Goal: Task Accomplishment & Management: Manage account settings

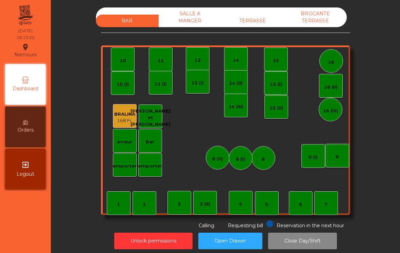
click at [189, 21] on div "SALLE A MANGER" at bounding box center [190, 17] width 63 height 20
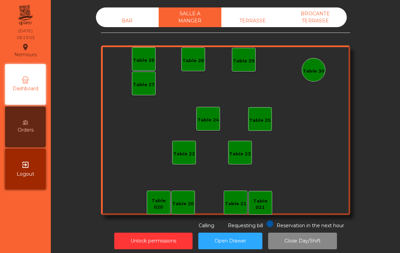
click at [250, 24] on div "TERRASSE" at bounding box center [252, 21] width 63 height 13
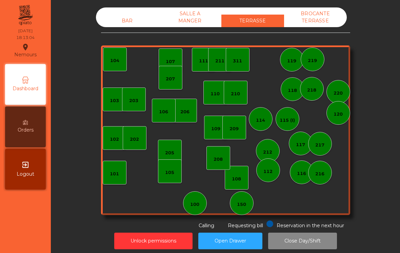
click at [328, 22] on div "BROCANTE TERRASSE" at bounding box center [315, 17] width 63 height 20
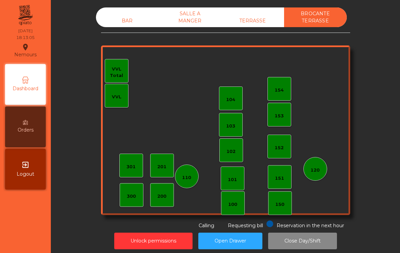
click at [124, 26] on div "BAR" at bounding box center [127, 21] width 63 height 13
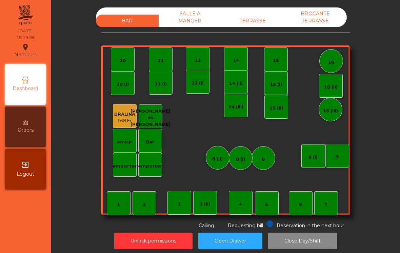
click at [257, 21] on div "TERRASSE" at bounding box center [252, 21] width 63 height 13
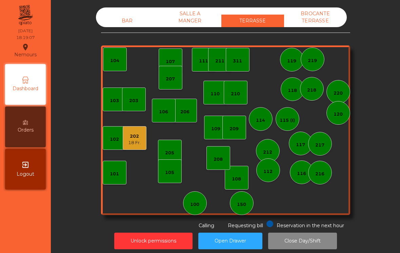
click at [136, 138] on div "202" at bounding box center [134, 136] width 13 height 7
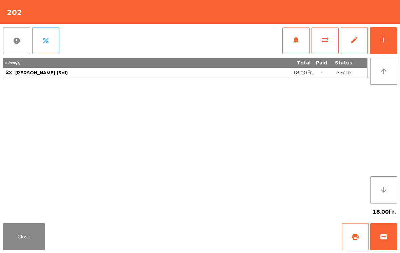
click at [356, 240] on span "print" at bounding box center [355, 237] width 8 height 8
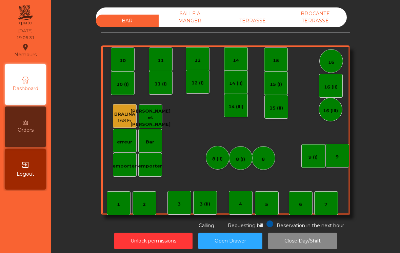
click at [255, 24] on div "TERRASSE" at bounding box center [252, 21] width 63 height 13
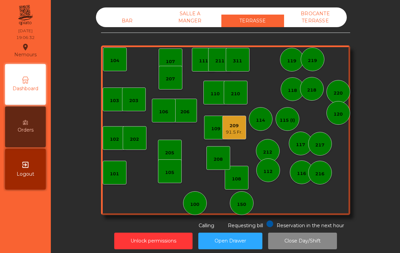
click at [243, 64] on div "311" at bounding box center [238, 60] width 24 height 24
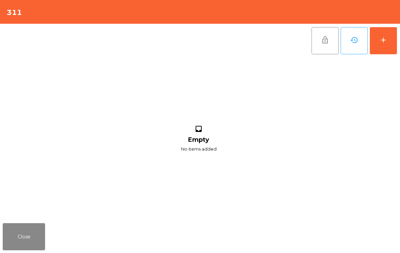
click at [382, 43] on div "add" at bounding box center [383, 40] width 8 height 8
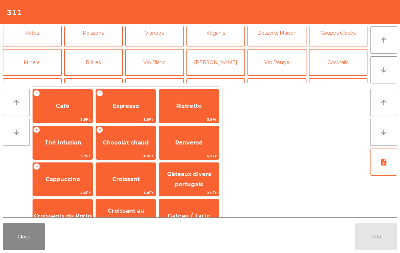
scroll to position [35, 0]
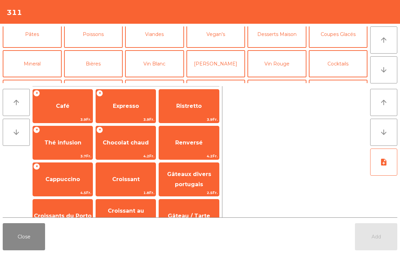
click at [42, 72] on button "Mineral" at bounding box center [32, 63] width 59 height 27
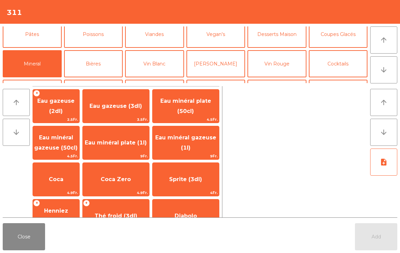
click at [204, 149] on span "Eau minéral gazeuse (1l)" at bounding box center [186, 142] width 66 height 29
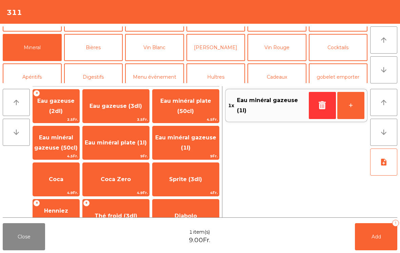
scroll to position [64, 0]
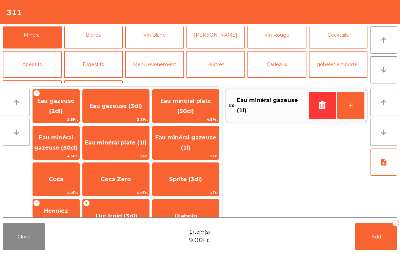
click at [101, 62] on button "Digestifs" at bounding box center [93, 64] width 59 height 27
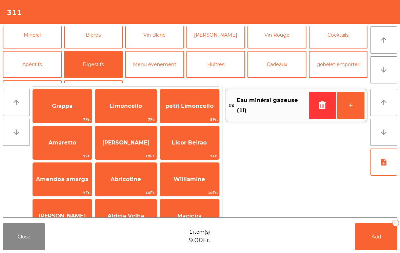
click at [41, 64] on button "Apéritifs" at bounding box center [32, 64] width 59 height 27
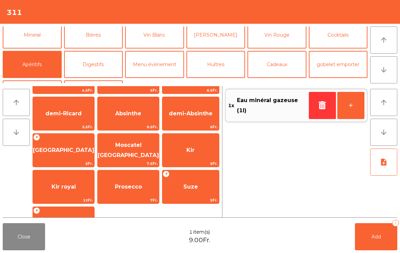
scroll to position [29, 0]
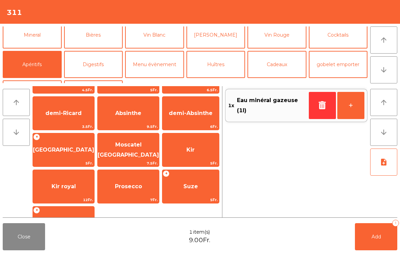
click at [122, 160] on span "7.5Fr." at bounding box center [128, 163] width 61 height 6
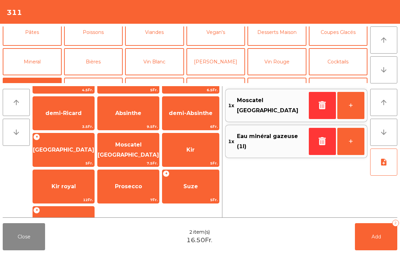
scroll to position [37, 0]
click at [346, 61] on button "Cocktails" at bounding box center [338, 61] width 59 height 27
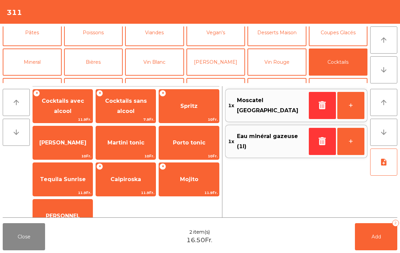
scroll to position [0, 0]
click at [188, 106] on span "Spritz" at bounding box center [188, 106] width 17 height 6
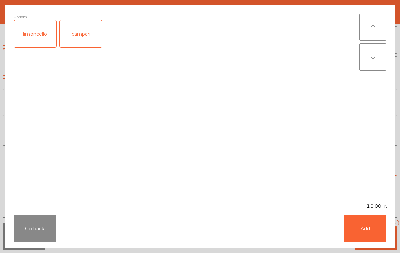
click at [383, 228] on button "Add" at bounding box center [365, 228] width 42 height 27
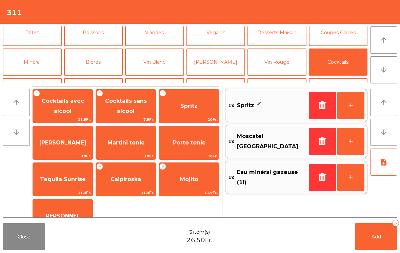
click at [38, 65] on button "Mineral" at bounding box center [32, 61] width 59 height 27
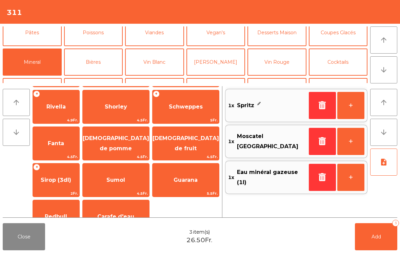
scroll to position [142, 0]
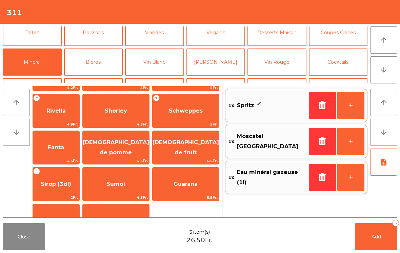
click at [64, 112] on span "Rivella" at bounding box center [55, 110] width 19 height 6
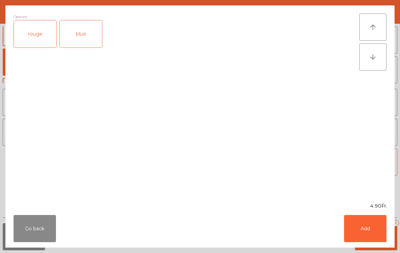
click at [370, 234] on button "Add" at bounding box center [365, 228] width 42 height 27
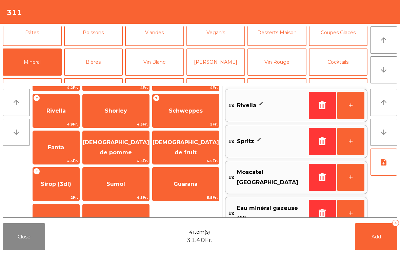
click at [373, 242] on button "Add 4" at bounding box center [376, 236] width 42 height 27
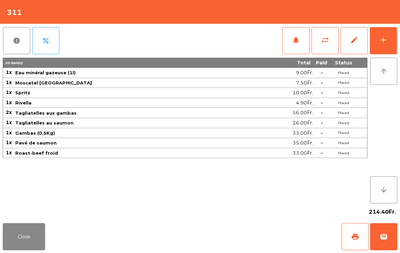
click at [29, 231] on button "Close" at bounding box center [24, 236] width 42 height 27
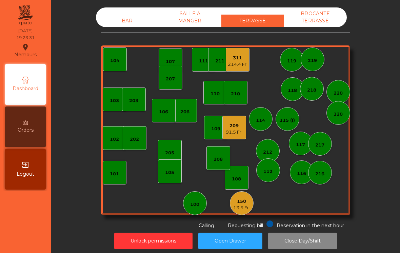
click at [294, 117] on div "115 (I)" at bounding box center [287, 120] width 15 height 7
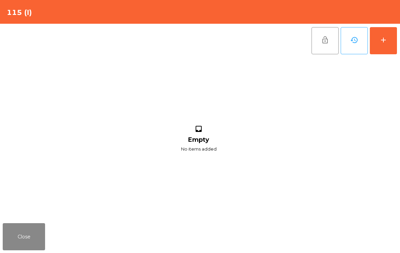
click at [396, 45] on button "add" at bounding box center [383, 40] width 27 height 27
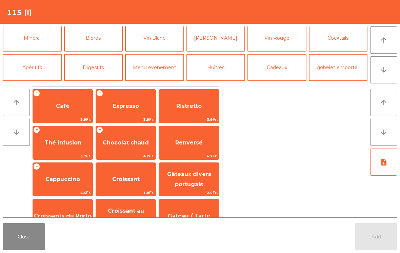
scroll to position [62, 0]
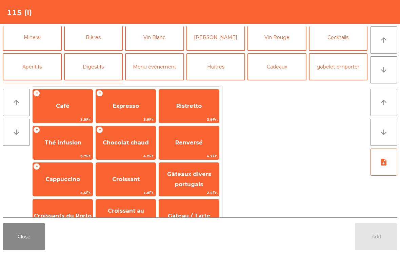
click at [28, 80] on button "Apéritifs" at bounding box center [32, 66] width 59 height 27
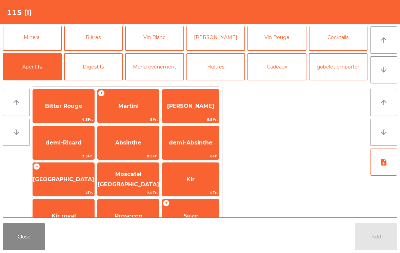
click at [53, 191] on span "5Fr." at bounding box center [63, 193] width 61 height 6
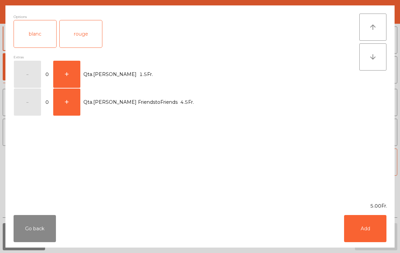
click at [42, 232] on button "Go back" at bounding box center [35, 228] width 42 height 27
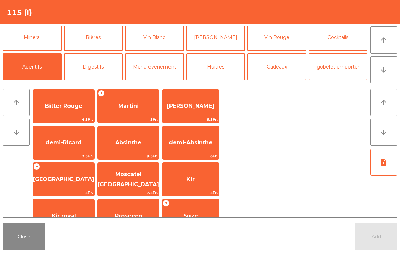
click at [353, 38] on button "Cocktails" at bounding box center [338, 37] width 59 height 27
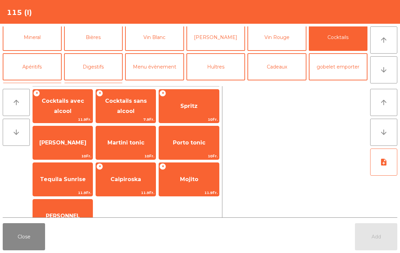
click at [196, 146] on span "Porto tonic" at bounding box center [189, 143] width 60 height 18
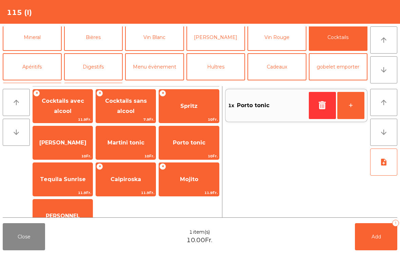
click at [196, 146] on span "Porto tonic" at bounding box center [189, 142] width 33 height 6
click at [382, 238] on button "Add 2" at bounding box center [376, 236] width 42 height 27
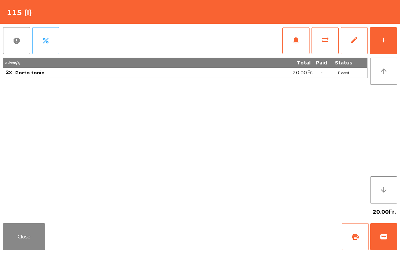
click at [29, 247] on button "Close" at bounding box center [24, 236] width 42 height 27
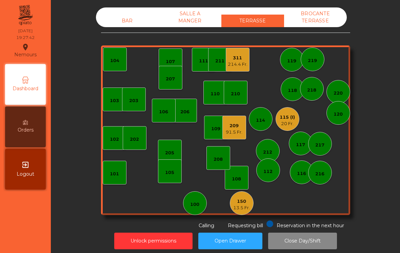
click at [242, 204] on div "150" at bounding box center [241, 201] width 17 height 7
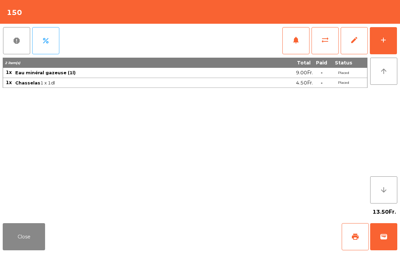
click at [392, 30] on button "add" at bounding box center [383, 40] width 27 height 27
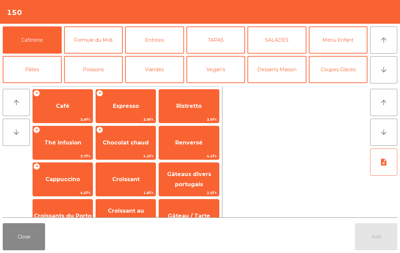
click at [217, 43] on button "TAPAS" at bounding box center [215, 39] width 59 height 27
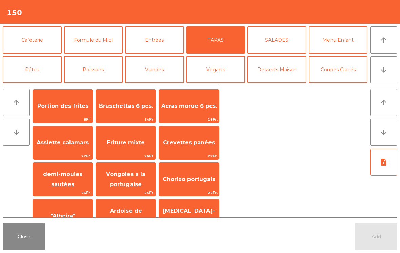
click at [128, 144] on span "Friture mixte" at bounding box center [126, 142] width 38 height 6
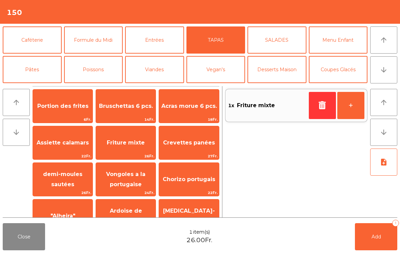
click at [323, 100] on button "button" at bounding box center [322, 105] width 27 height 27
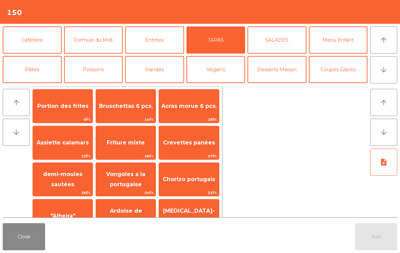
click at [65, 149] on span "Assiette calamars" at bounding box center [63, 143] width 60 height 18
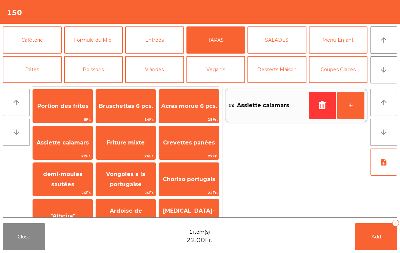
click at [82, 72] on button "Poissons" at bounding box center [93, 69] width 59 height 27
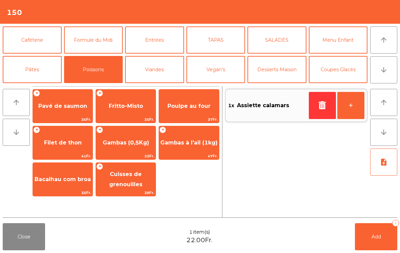
click at [135, 109] on span "Fritto-Misto" at bounding box center [126, 106] width 34 height 6
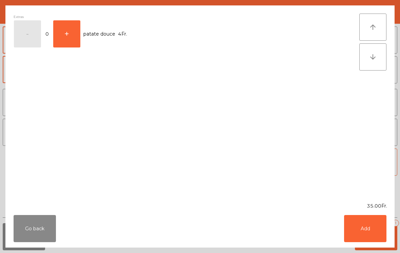
click at [365, 216] on button "Add" at bounding box center [365, 228] width 42 height 27
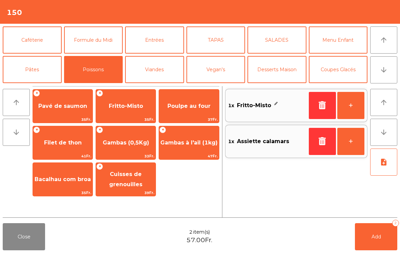
click at [209, 104] on span "Poulpe au four" at bounding box center [188, 106] width 43 height 6
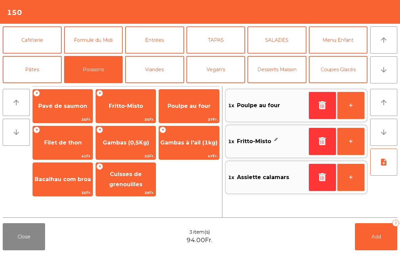
click at [384, 169] on button "note_add" at bounding box center [383, 161] width 27 height 27
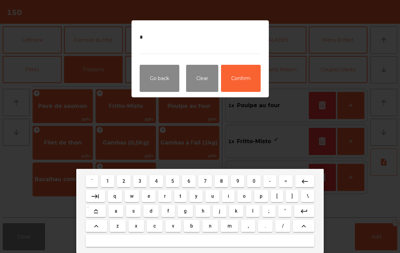
type textarea "**"
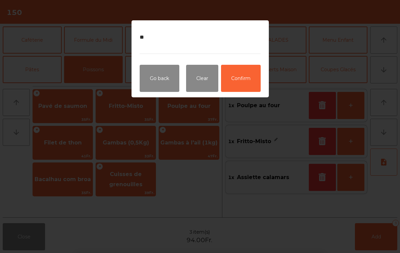
click at [242, 82] on button "Confirm" at bounding box center [241, 78] width 40 height 27
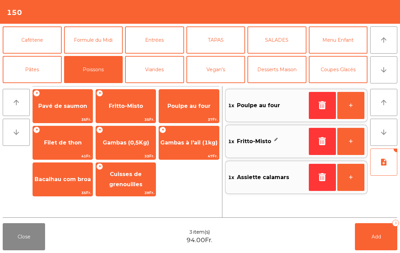
click at [374, 247] on button "Add 3" at bounding box center [376, 236] width 42 height 27
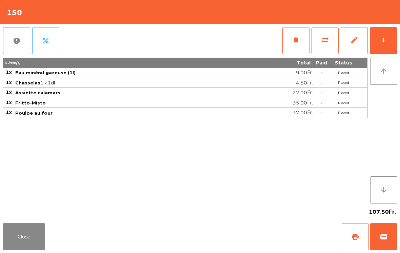
click at [387, 46] on button "add" at bounding box center [383, 40] width 27 height 27
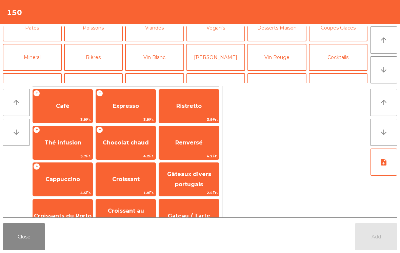
scroll to position [49, 0]
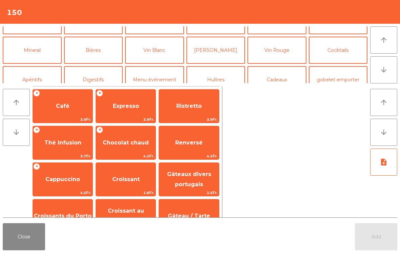
click at [285, 51] on button "Vin Rouge" at bounding box center [276, 50] width 59 height 27
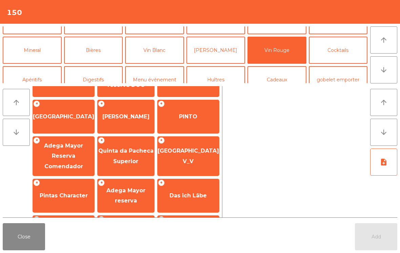
scroll to position [137, 0]
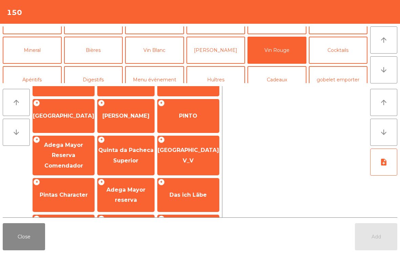
click at [194, 117] on span "PINTO" at bounding box center [188, 116] width 18 height 6
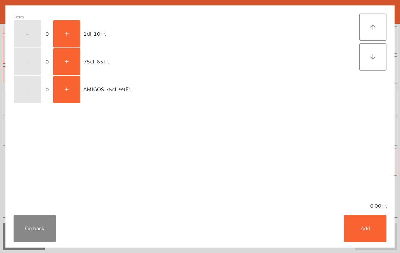
click at [68, 65] on button "+" at bounding box center [66, 61] width 27 height 27
click at [377, 226] on button "Add" at bounding box center [365, 228] width 42 height 27
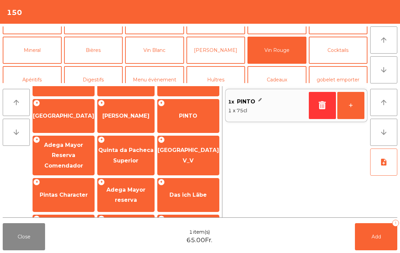
click at [384, 238] on button "Add 1" at bounding box center [376, 236] width 42 height 27
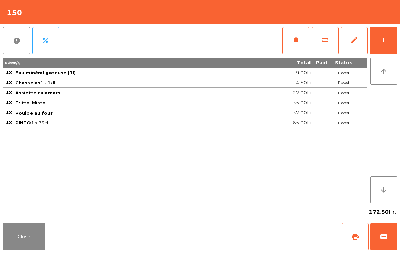
click at [12, 249] on button "Close" at bounding box center [24, 236] width 42 height 27
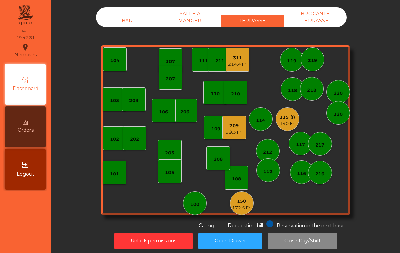
click at [290, 124] on div "140 Fr." at bounding box center [288, 123] width 16 height 7
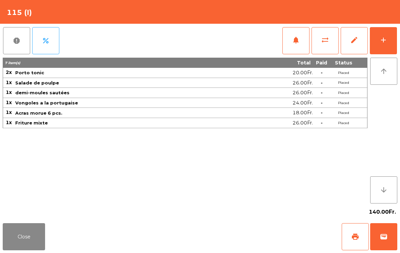
click at [329, 46] on button "sync_alt" at bounding box center [325, 40] width 27 height 27
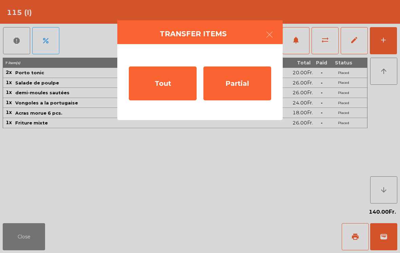
click at [166, 80] on div "Tout" at bounding box center [163, 83] width 68 height 34
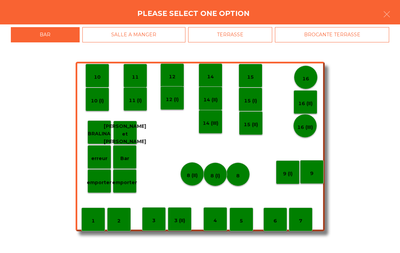
click at [214, 225] on div "4" at bounding box center [215, 219] width 24 height 24
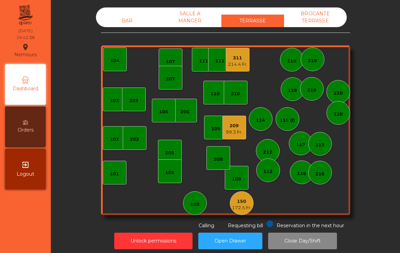
click at [239, 59] on div "311" at bounding box center [238, 58] width 20 height 7
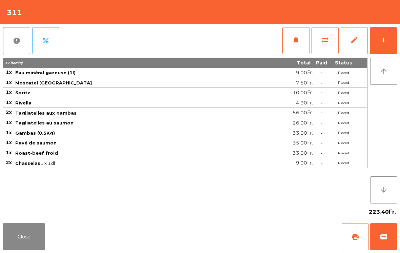
click at [22, 240] on button "Close" at bounding box center [24, 236] width 42 height 27
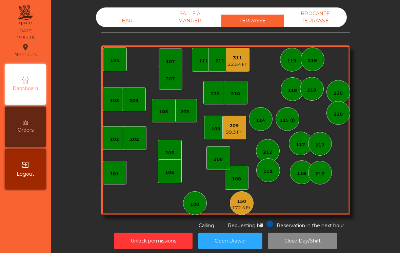
click at [240, 206] on div "172.5 Fr." at bounding box center [242, 207] width 20 height 7
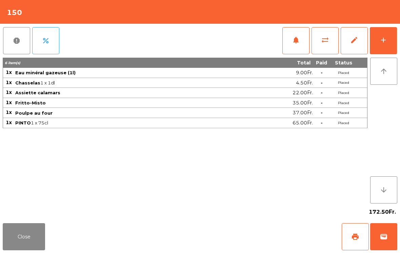
click at [290, 43] on button "notifications" at bounding box center [295, 40] width 27 height 27
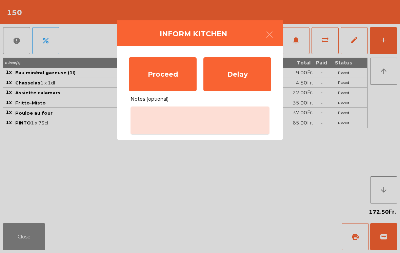
click at [155, 82] on div "Proceed" at bounding box center [163, 74] width 68 height 34
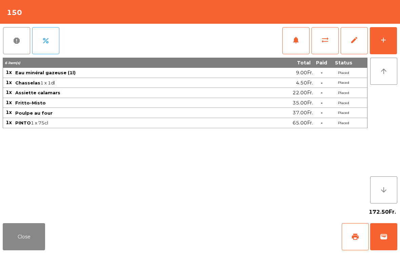
click at [28, 236] on button "Close" at bounding box center [24, 236] width 42 height 27
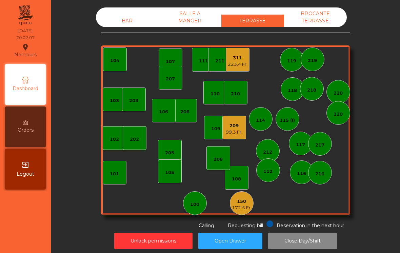
click at [237, 137] on div "209 99.3 Fr." at bounding box center [234, 128] width 24 height 24
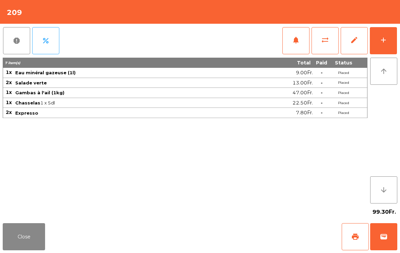
click at [26, 239] on button "Close" at bounding box center [24, 236] width 42 height 27
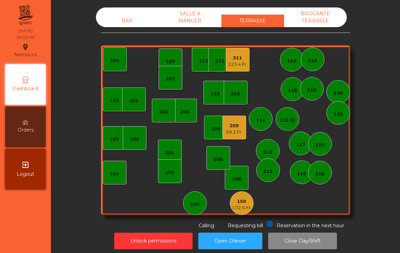
click at [190, 23] on div "SALLE A MANGER" at bounding box center [190, 17] width 63 height 20
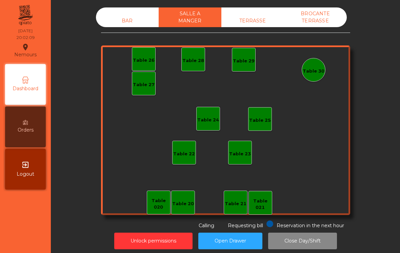
click at [124, 19] on div "BAR" at bounding box center [127, 21] width 63 height 13
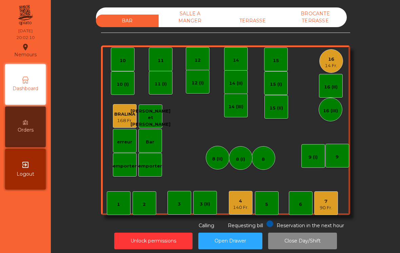
click at [245, 209] on div "140 Fr." at bounding box center [241, 207] width 16 height 7
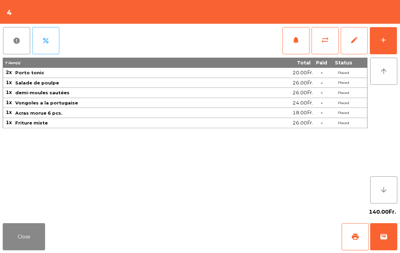
click at [383, 41] on div "add" at bounding box center [383, 40] width 8 height 8
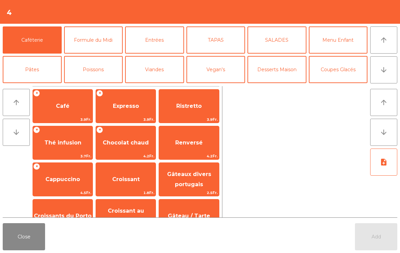
click at [385, 80] on button "arrow_downward" at bounding box center [383, 69] width 27 height 27
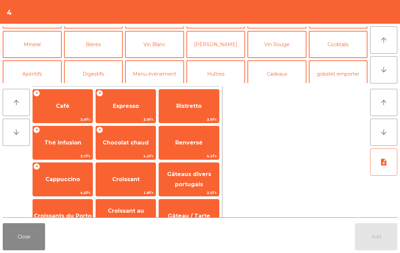
scroll to position [59, 0]
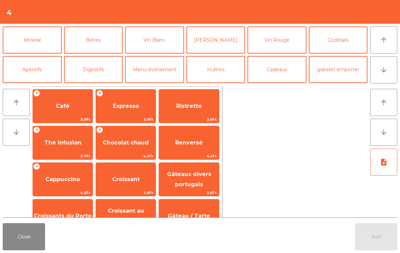
click at [162, 43] on button "Vin Blanc" at bounding box center [154, 39] width 59 height 27
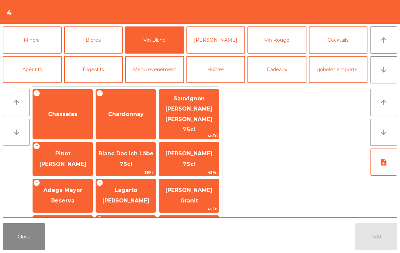
click at [71, 111] on span "Chasselas" at bounding box center [63, 114] width 60 height 18
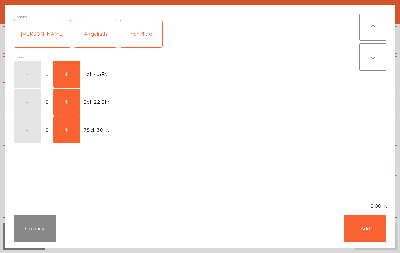
click at [69, 79] on button "+" at bounding box center [66, 74] width 27 height 27
click at [372, 237] on button "Add" at bounding box center [365, 228] width 42 height 27
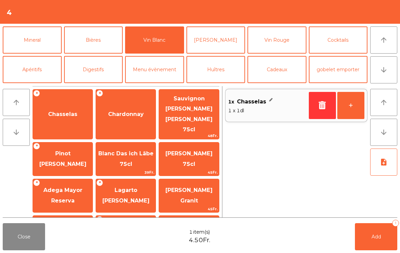
click at [350, 105] on button "+" at bounding box center [350, 105] width 27 height 27
click at [389, 239] on button "Add 2" at bounding box center [376, 236] width 42 height 27
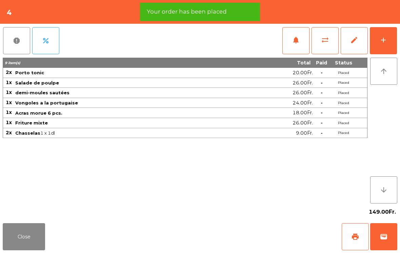
click at [27, 239] on button "Close" at bounding box center [24, 236] width 42 height 27
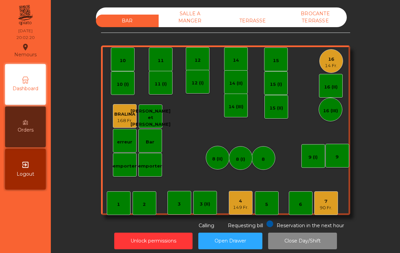
click at [275, 23] on div "TERRASSE" at bounding box center [252, 21] width 63 height 13
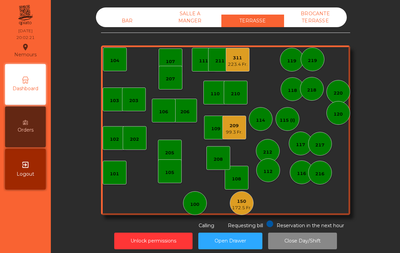
click at [249, 213] on div "150 172.5 Fr." at bounding box center [242, 203] width 24 height 24
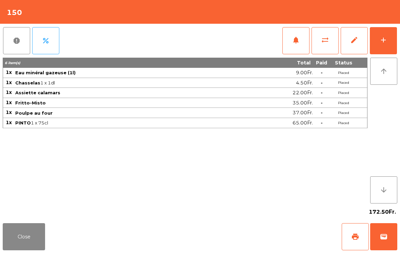
click at [331, 47] on button "sync_alt" at bounding box center [325, 40] width 27 height 27
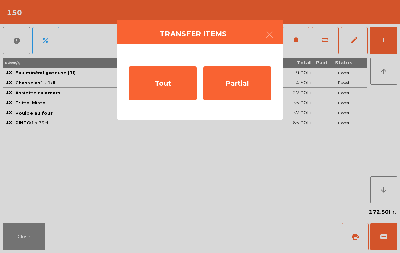
click at [168, 90] on div "Tout" at bounding box center [163, 83] width 68 height 34
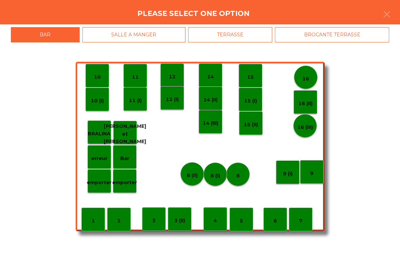
click at [388, 16] on icon "button" at bounding box center [387, 14] width 8 height 8
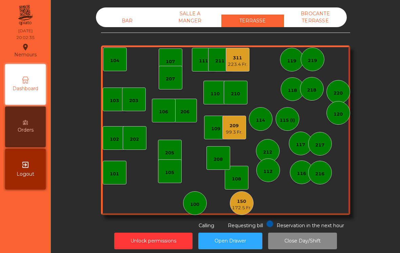
click at [120, 18] on div "BAR" at bounding box center [127, 21] width 63 height 13
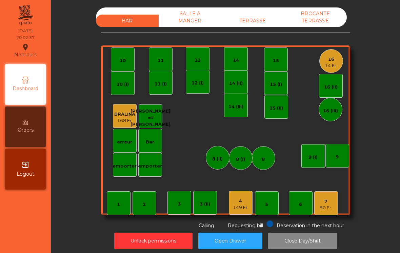
click at [242, 19] on div "TERRASSE" at bounding box center [252, 21] width 63 height 13
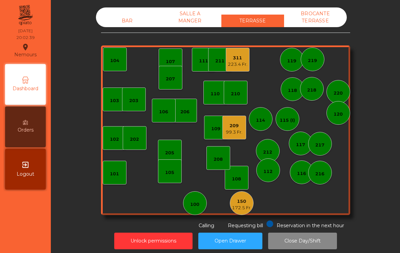
click at [240, 207] on div "172.5 Fr." at bounding box center [242, 207] width 20 height 7
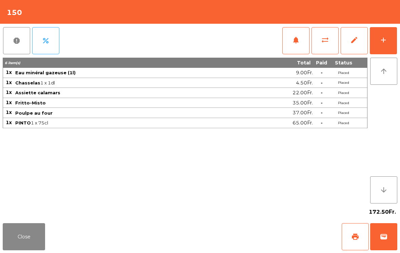
click at [321, 45] on button "sync_alt" at bounding box center [325, 40] width 27 height 27
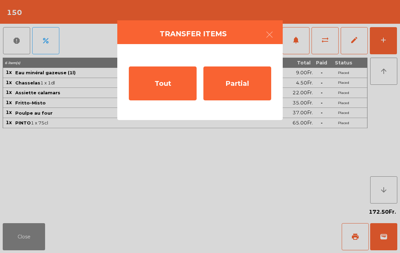
click at [159, 89] on div "Tout" at bounding box center [163, 83] width 68 height 34
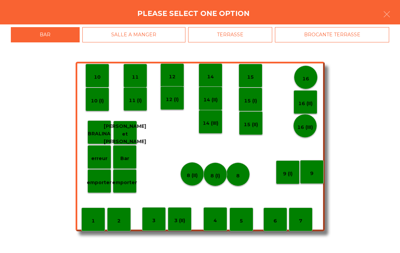
click at [185, 227] on div "3 (II)" at bounding box center [180, 219] width 24 height 24
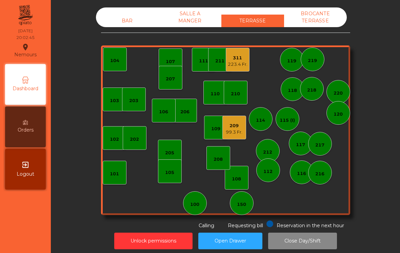
click at [236, 61] on div "311" at bounding box center [238, 58] width 20 height 7
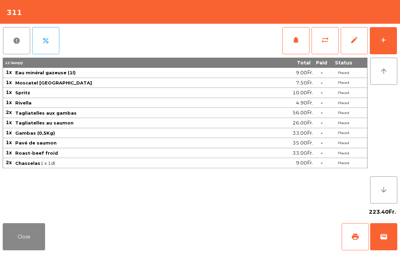
click at [293, 48] on button "notifications" at bounding box center [295, 40] width 27 height 27
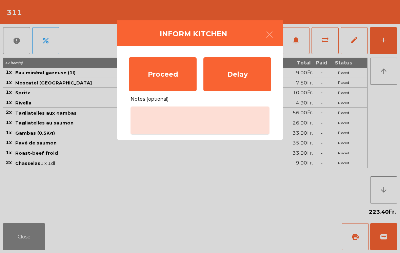
click at [262, 35] on button "button" at bounding box center [269, 35] width 19 height 20
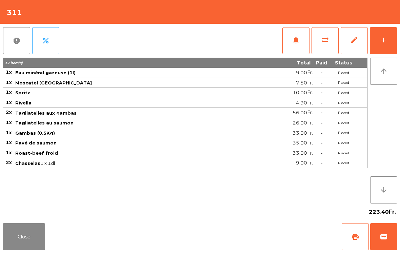
click at [325, 48] on button "sync_alt" at bounding box center [325, 40] width 27 height 27
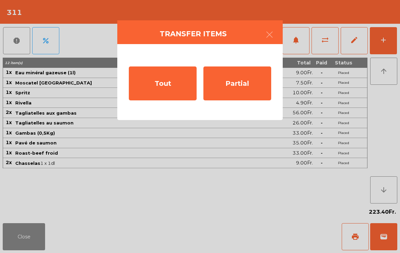
click at [158, 91] on div "Tout" at bounding box center [163, 83] width 68 height 34
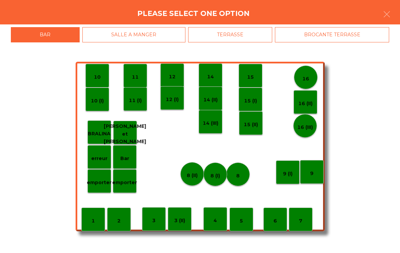
click at [256, 83] on div "15" at bounding box center [251, 76] width 24 height 24
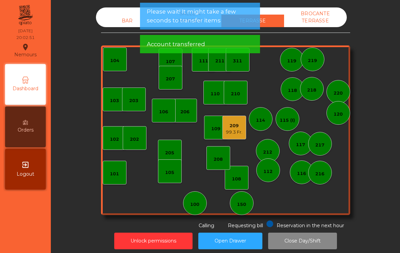
click at [114, 16] on div "BAR" at bounding box center [127, 21] width 63 height 13
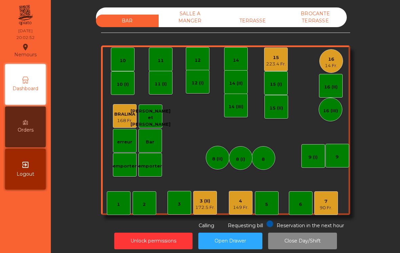
click at [257, 19] on div "TERRASSE" at bounding box center [252, 21] width 63 height 13
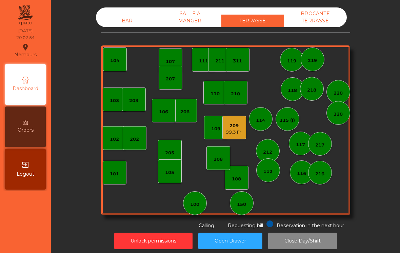
click at [126, 20] on div "BAR" at bounding box center [127, 21] width 63 height 13
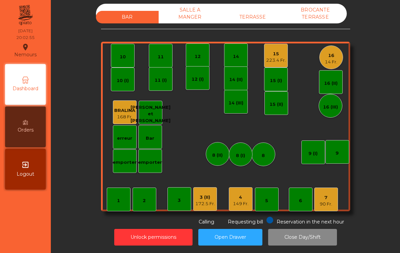
scroll to position [3, 0]
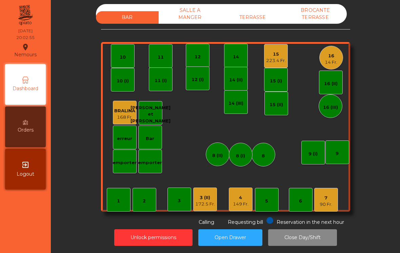
click at [272, 55] on div "15" at bounding box center [276, 54] width 20 height 7
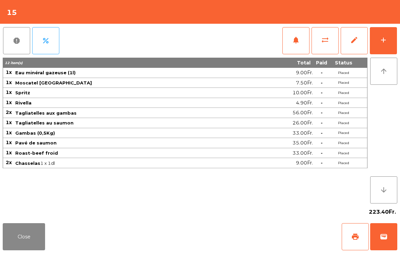
click at [325, 47] on button "sync_alt" at bounding box center [325, 40] width 27 height 27
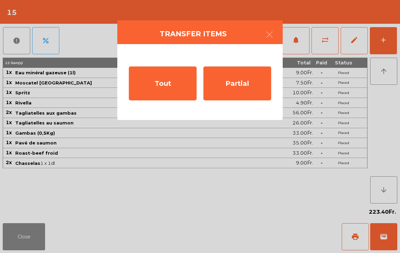
click at [243, 87] on div "Partial" at bounding box center [237, 83] width 68 height 34
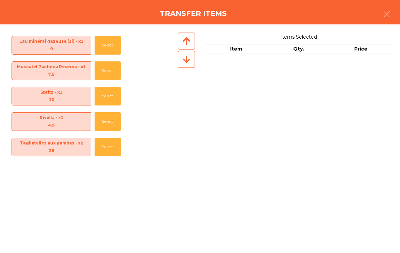
click at [114, 150] on button "Select" at bounding box center [108, 147] width 26 height 19
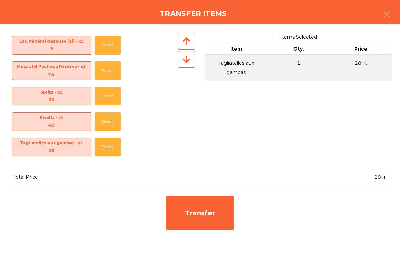
click at [191, 221] on div "Transfer" at bounding box center [200, 213] width 68 height 34
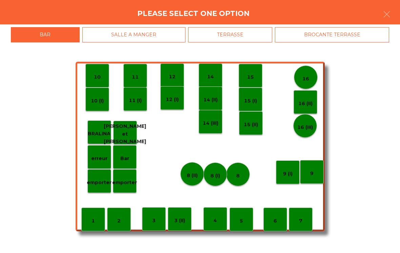
click at [97, 162] on div "erreur" at bounding box center [99, 157] width 24 height 24
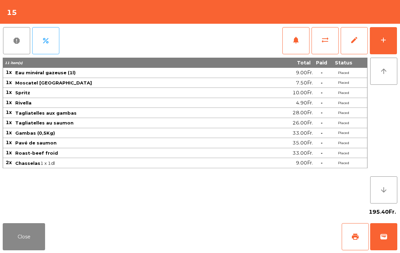
click at [384, 46] on button "add" at bounding box center [383, 40] width 27 height 27
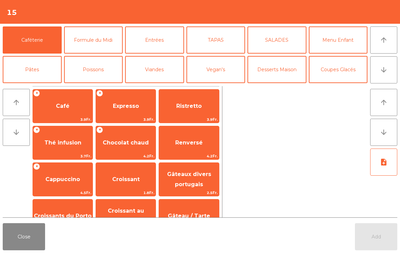
click at [30, 74] on button "Pâtes" at bounding box center [32, 69] width 59 height 27
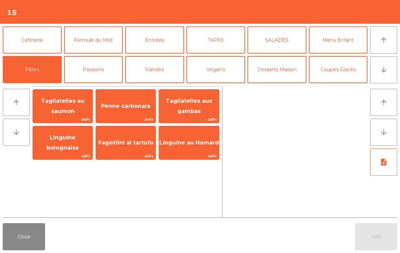
click at [64, 110] on span "Tagliatelles au saumon" at bounding box center [62, 106] width 43 height 17
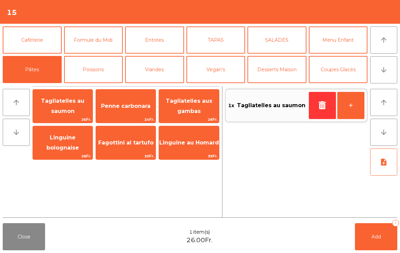
click at [369, 239] on button "Add 1" at bounding box center [376, 236] width 42 height 27
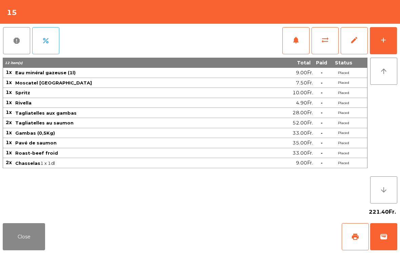
click at [20, 236] on button "Close" at bounding box center [24, 236] width 42 height 27
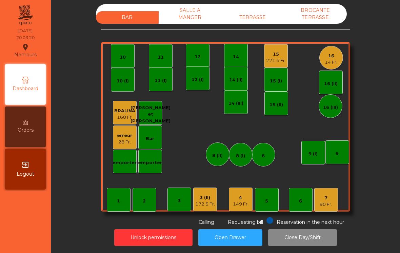
click at [133, 239] on button "Unlock permissions" at bounding box center [153, 237] width 78 height 17
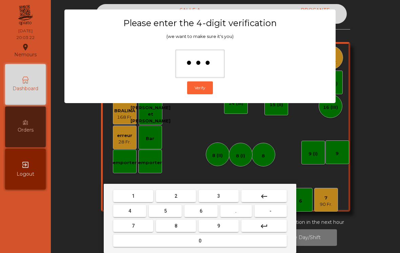
type input "****"
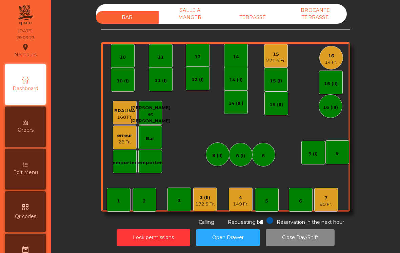
click at [124, 143] on div "28 Fr." at bounding box center [124, 142] width 15 height 7
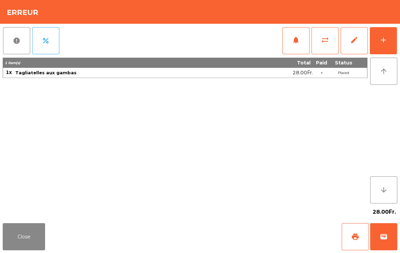
click at [352, 45] on button "edit" at bounding box center [354, 40] width 27 height 27
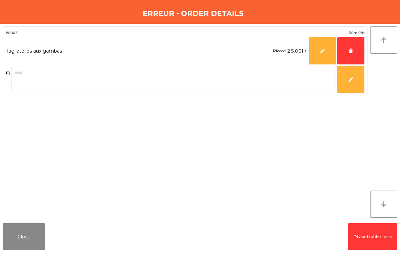
click at [352, 57] on button "delete" at bounding box center [350, 50] width 27 height 27
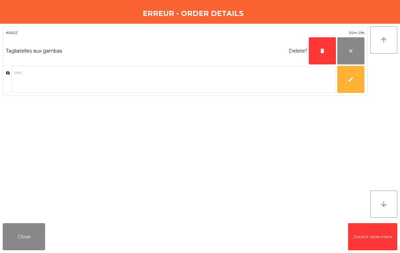
click at [318, 53] on button "delete" at bounding box center [322, 50] width 27 height 27
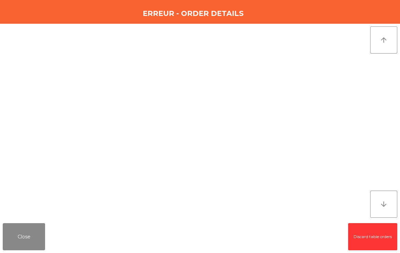
click at [21, 217] on div at bounding box center [185, 121] width 365 height 191
click at [23, 239] on button "Close" at bounding box center [24, 236] width 42 height 27
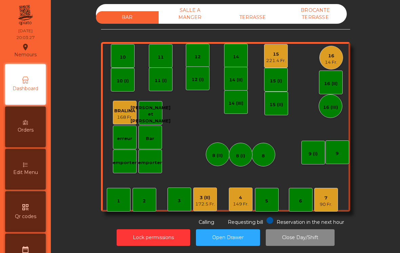
click at [136, 239] on button "Lock permissions" at bounding box center [154, 237] width 74 height 17
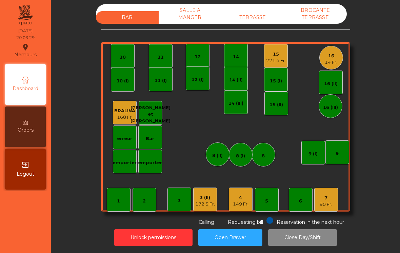
click at [243, 202] on div "149 Fr." at bounding box center [241, 204] width 16 height 7
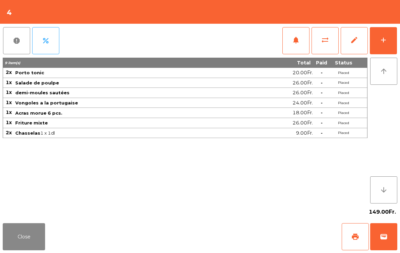
click at [15, 232] on button "Close" at bounding box center [24, 236] width 42 height 27
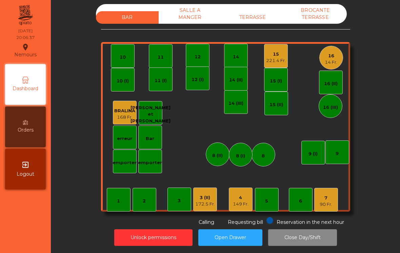
click at [335, 42] on div "1 2 3 4 149 Fr. 5 6 7 90 Fr. 8 9 10 11 12 14 15 221.4 Fr. 16 14 Fr. Bar 3 (II) …" at bounding box center [225, 127] width 249 height 170
click at [337, 60] on div "14 Fr." at bounding box center [331, 62] width 13 height 7
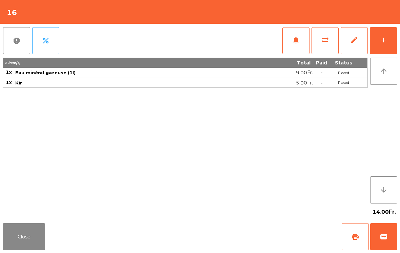
click at [389, 40] on button "add" at bounding box center [383, 40] width 27 height 27
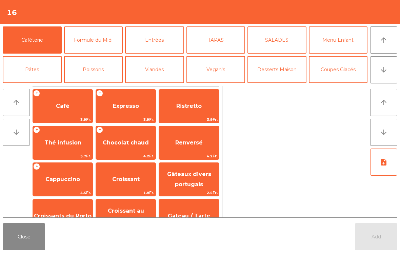
click at [100, 70] on button "Poissons" at bounding box center [93, 69] width 59 height 27
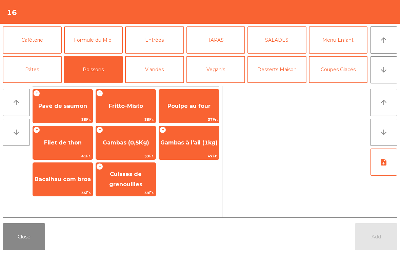
click at [121, 143] on span "Gambas (0,5Kg)" at bounding box center [126, 142] width 46 height 6
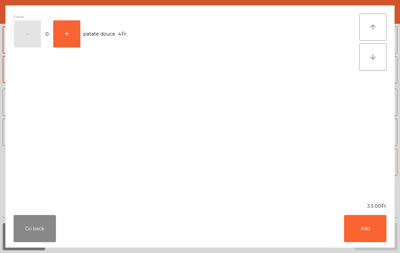
click at [351, 228] on button "Add" at bounding box center [365, 228] width 42 height 27
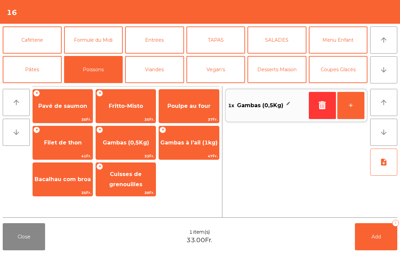
click at [213, 40] on button "TAPAS" at bounding box center [215, 39] width 59 height 27
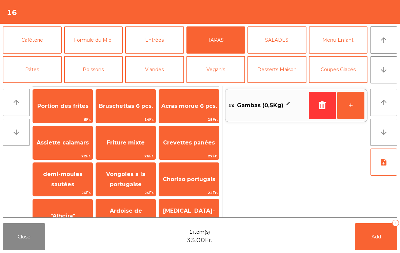
click at [62, 138] on span "Assiette calamars" at bounding box center [63, 143] width 60 height 18
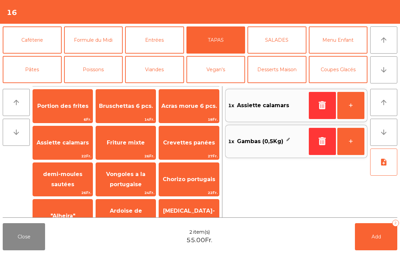
click at [68, 112] on span "Portion des frites" at bounding box center [63, 106] width 60 height 18
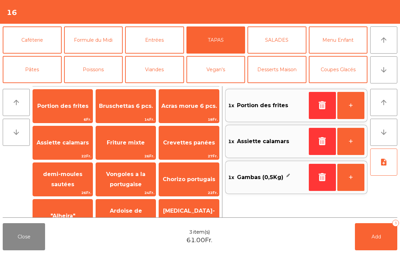
click at [95, 66] on button "Poissons" at bounding box center [93, 69] width 59 height 27
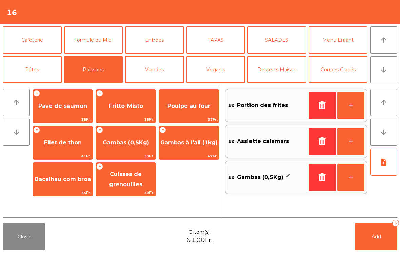
click at [206, 108] on span "Poulpe au four" at bounding box center [188, 106] width 43 height 6
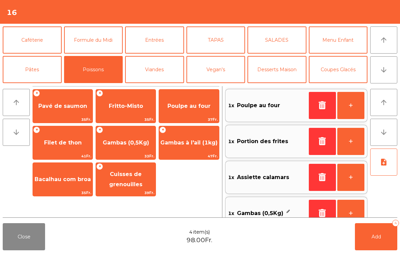
click at [190, 112] on span "Poulpe au four" at bounding box center [189, 106] width 60 height 18
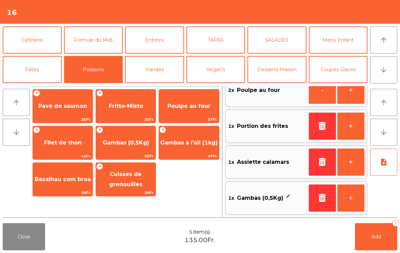
scroll to position [15, 0]
click at [388, 160] on button "note_add" at bounding box center [383, 161] width 27 height 27
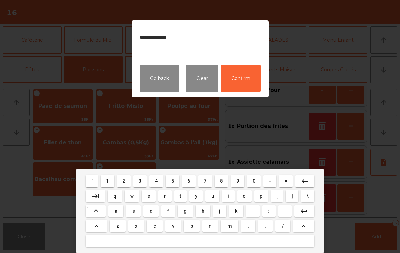
type textarea "**********"
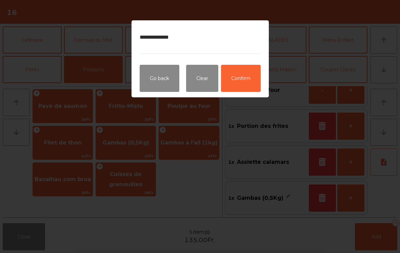
click at [258, 76] on button "Confirm" at bounding box center [241, 78] width 40 height 27
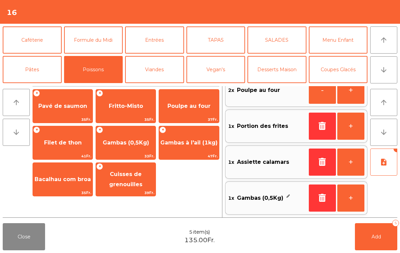
click at [381, 236] on button "Add 5" at bounding box center [376, 236] width 42 height 27
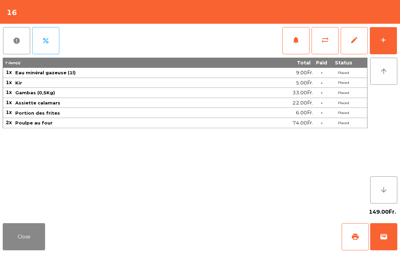
click at [17, 231] on button "Close" at bounding box center [24, 236] width 42 height 27
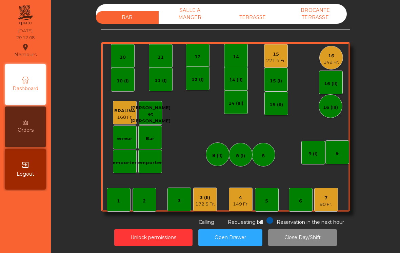
click at [276, 57] on div "15" at bounding box center [276, 54] width 20 height 7
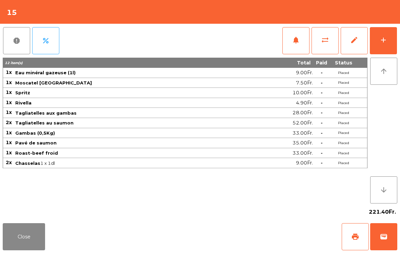
click at [388, 43] on button "add" at bounding box center [383, 40] width 27 height 27
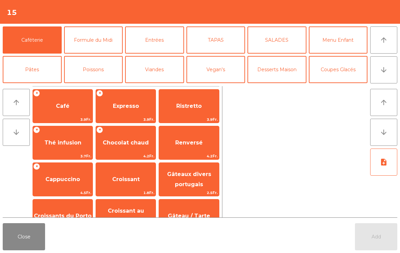
click at [277, 68] on button "Desserts Maison" at bounding box center [276, 69] width 59 height 27
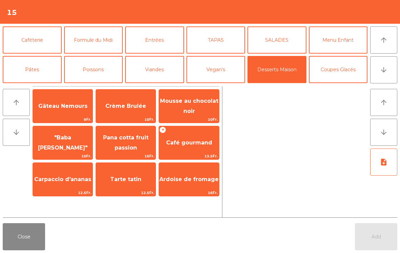
click at [197, 105] on span "Mousse au chocolat noir" at bounding box center [189, 106] width 60 height 29
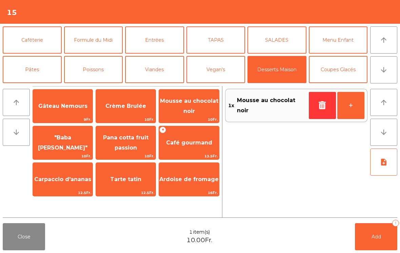
click at [129, 182] on span "Tarte tatin" at bounding box center [125, 179] width 31 height 6
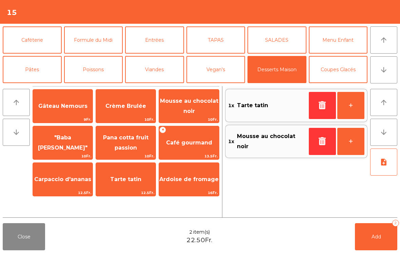
click at [129, 182] on span "Tarte tatin" at bounding box center [125, 179] width 31 height 6
click at [126, 145] on span "Pana cotta fruit passion" at bounding box center [125, 142] width 45 height 17
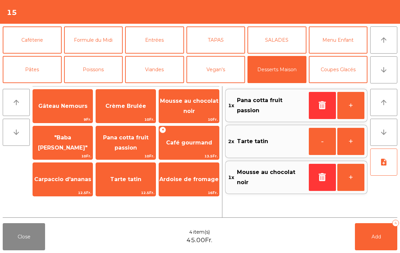
click at [359, 243] on button "Add 4" at bounding box center [376, 236] width 42 height 27
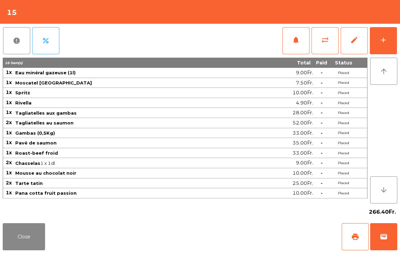
click at [29, 243] on button "Close" at bounding box center [24, 236] width 42 height 27
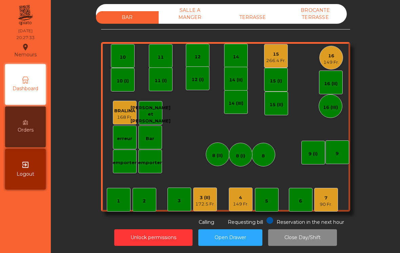
click at [246, 206] on div "149 Fr." at bounding box center [241, 204] width 16 height 7
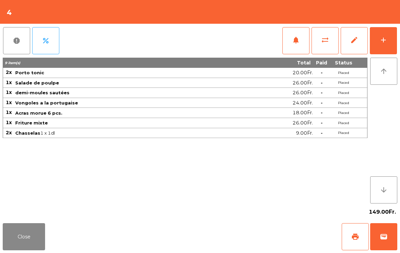
click at [29, 233] on button "Close" at bounding box center [24, 236] width 42 height 27
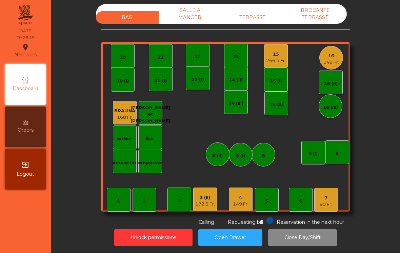
click at [246, 204] on div "149 Fr." at bounding box center [241, 204] width 16 height 7
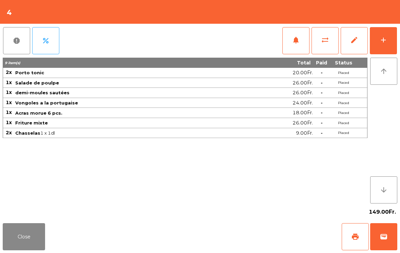
click at [352, 227] on button "print" at bounding box center [355, 236] width 27 height 27
click at [39, 235] on button "Close" at bounding box center [24, 236] width 42 height 27
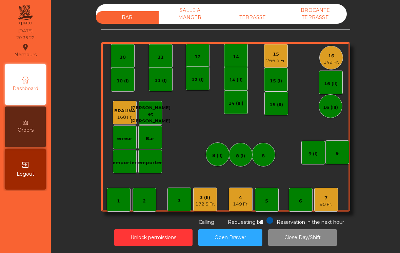
click at [327, 206] on div "90 Fr." at bounding box center [326, 204] width 13 height 7
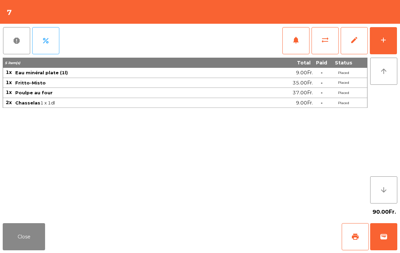
click at [384, 46] on button "add" at bounding box center [383, 40] width 27 height 27
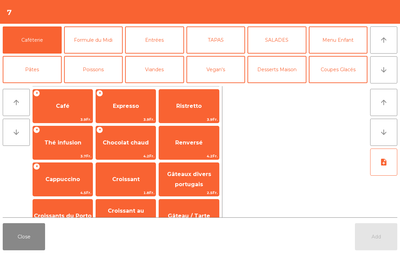
click at [134, 102] on span "Expresso" at bounding box center [126, 106] width 60 height 18
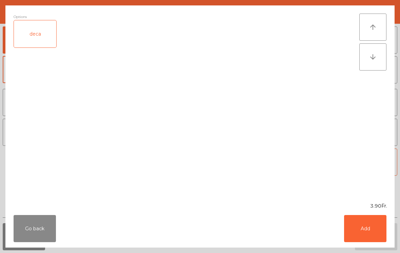
click at [373, 233] on button "Add" at bounding box center [365, 228] width 42 height 27
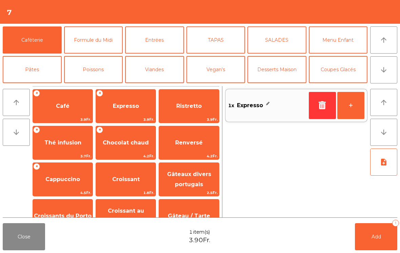
click at [351, 101] on button "+" at bounding box center [350, 105] width 27 height 27
click at [374, 236] on span "Add" at bounding box center [376, 237] width 9 height 6
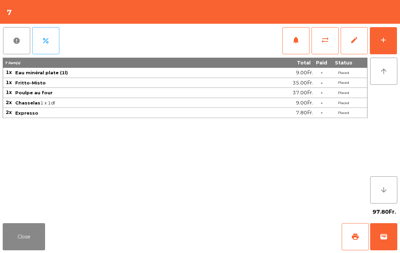
click at [21, 240] on button "Close" at bounding box center [24, 236] width 42 height 27
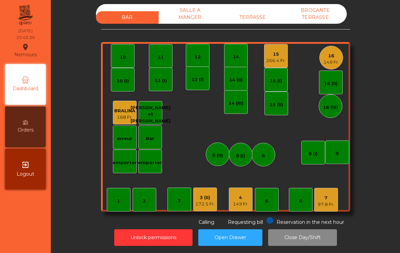
click at [324, 210] on div "7 97.8 Fr." at bounding box center [326, 200] width 24 height 24
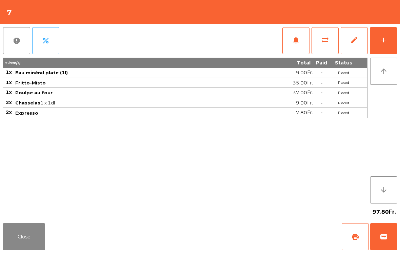
click at [360, 236] on button "print" at bounding box center [355, 236] width 27 height 27
click at [387, 234] on span "wallet" at bounding box center [384, 237] width 8 height 8
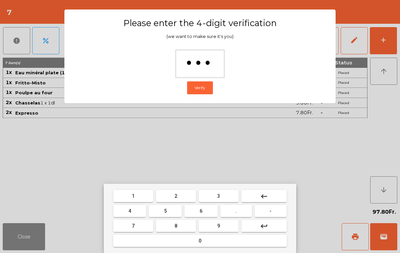
type input "****"
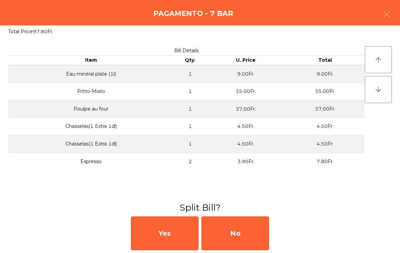
click at [253, 228] on div "No" at bounding box center [235, 233] width 68 height 34
click at [253, 228] on div "MB" at bounding box center [235, 233] width 68 height 34
click at [243, 231] on div "No" at bounding box center [235, 233] width 68 height 34
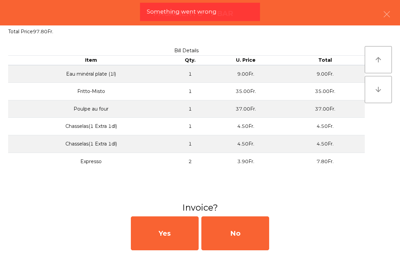
click at [248, 227] on div "No" at bounding box center [235, 233] width 68 height 34
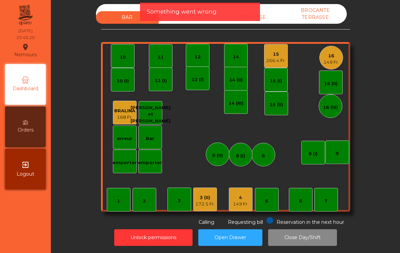
click at [236, 200] on div "4" at bounding box center [241, 197] width 16 height 7
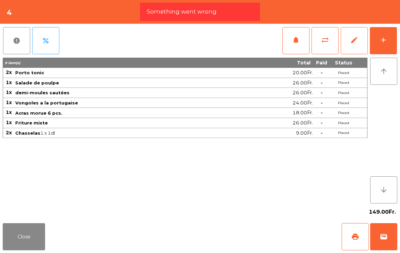
click at [381, 238] on span "wallet" at bounding box center [384, 237] width 8 height 8
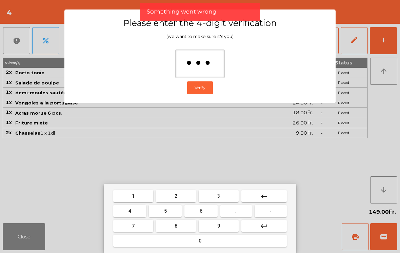
type input "****"
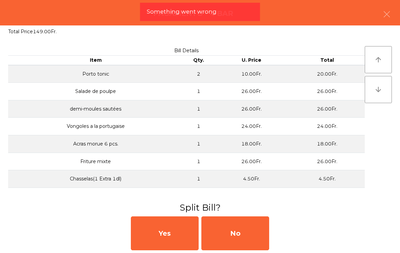
click at [257, 233] on div "No" at bounding box center [235, 233] width 68 height 34
click at [251, 232] on div "No" at bounding box center [235, 233] width 68 height 34
click at [255, 227] on div "No" at bounding box center [235, 233] width 68 height 34
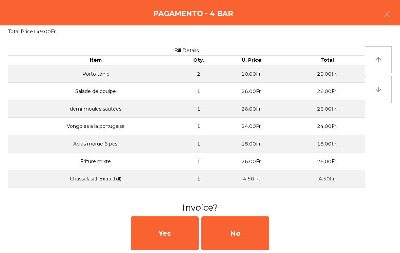
click at [252, 227] on div "No" at bounding box center [235, 233] width 68 height 34
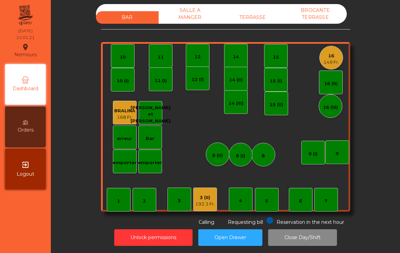
click at [330, 56] on div "16" at bounding box center [331, 56] width 16 height 7
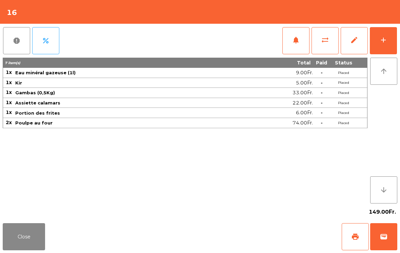
click at [383, 45] on button "add" at bounding box center [383, 40] width 27 height 27
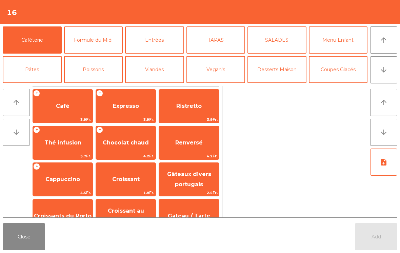
click at [352, 73] on button "Coupes Glacés" at bounding box center [338, 69] width 59 height 27
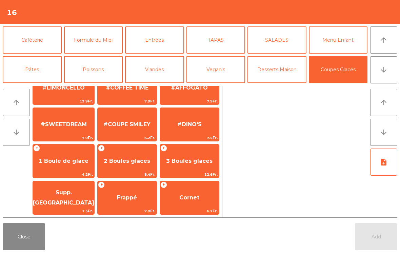
scroll to position [128, 0]
click at [183, 164] on span "3 Boules glaces" at bounding box center [189, 161] width 59 height 18
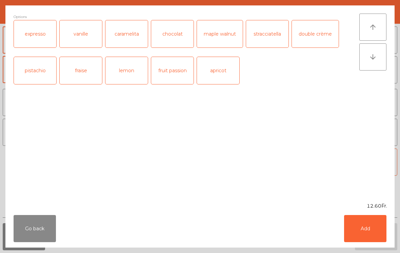
click at [370, 221] on button "Add" at bounding box center [365, 228] width 42 height 27
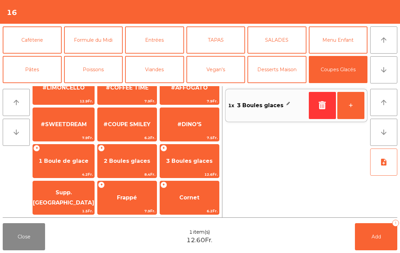
click at [64, 200] on span "Supp. [GEOGRAPHIC_DATA]" at bounding box center [63, 197] width 61 height 17
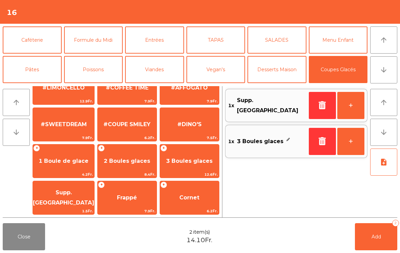
click at [366, 247] on button "Add 2" at bounding box center [376, 236] width 42 height 27
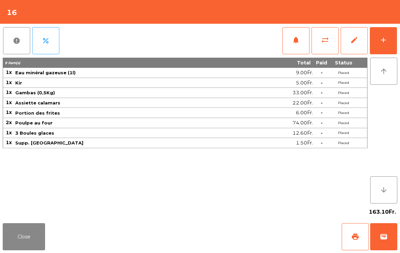
click at [35, 247] on button "Close" at bounding box center [24, 236] width 42 height 27
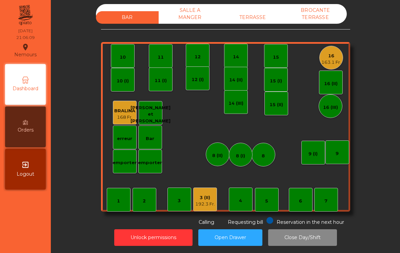
click at [202, 200] on div "3 (II)" at bounding box center [205, 197] width 20 height 7
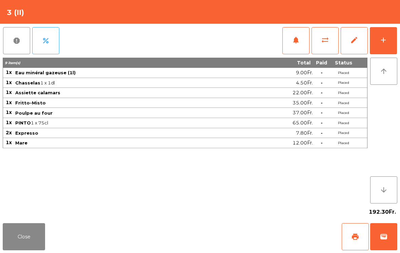
click at [389, 235] on button "wallet" at bounding box center [383, 236] width 27 height 27
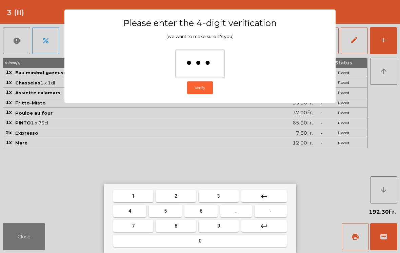
type input "****"
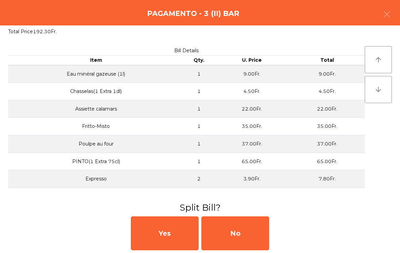
click at [257, 227] on div "No" at bounding box center [235, 233] width 68 height 34
click at [255, 230] on div "MB" at bounding box center [235, 233] width 68 height 34
click at [255, 232] on div "No" at bounding box center [235, 233] width 68 height 34
click at [248, 229] on div "No" at bounding box center [235, 233] width 68 height 34
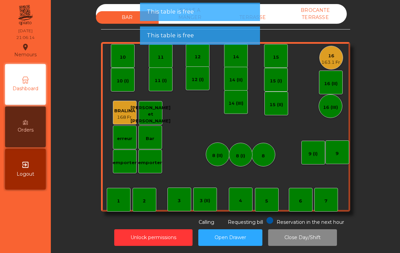
click at [249, 234] on button "Open Drawer" at bounding box center [230, 237] width 64 height 17
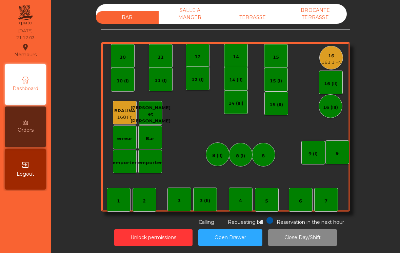
click at [331, 60] on div "163.1 Fr." at bounding box center [331, 62] width 20 height 7
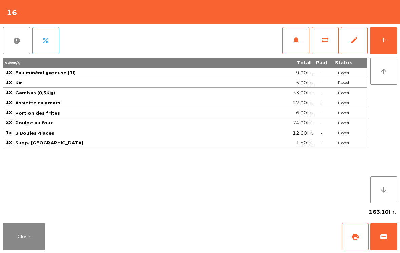
click at [354, 241] on button "print" at bounding box center [355, 236] width 27 height 27
click at [390, 234] on button "wallet" at bounding box center [383, 236] width 27 height 27
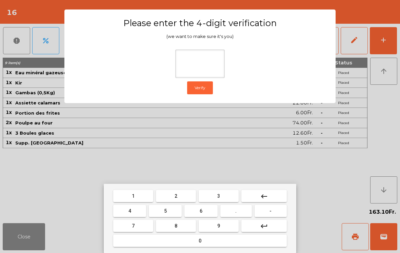
type input "*"
type input "****"
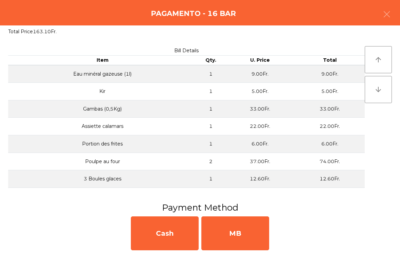
click at [245, 236] on div "MB" at bounding box center [235, 233] width 68 height 34
click at [246, 234] on div "No" at bounding box center [235, 233] width 68 height 34
click at [245, 233] on div "No" at bounding box center [235, 233] width 68 height 34
click at [241, 227] on div "No" at bounding box center [235, 233] width 68 height 34
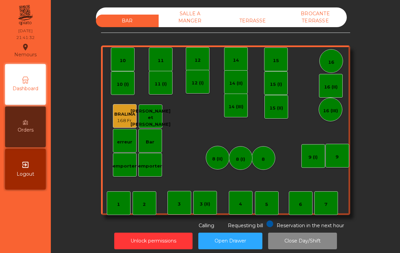
scroll to position [3, 0]
click at [141, 201] on div "2" at bounding box center [145, 203] width 24 height 24
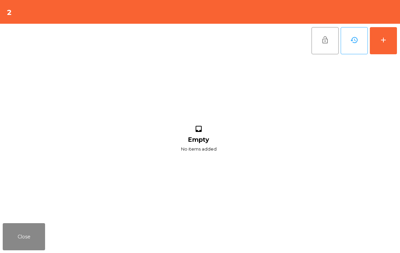
click at [378, 46] on button "add" at bounding box center [383, 40] width 27 height 27
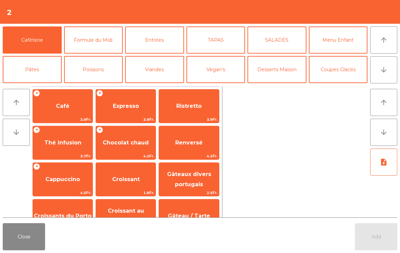
click at [383, 69] on icon "arrow_downward" at bounding box center [384, 70] width 8 height 8
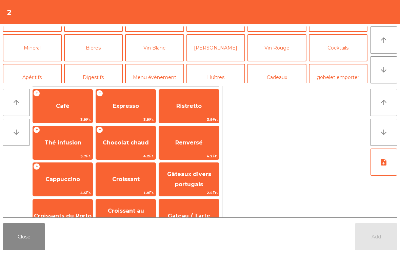
scroll to position [59, 0]
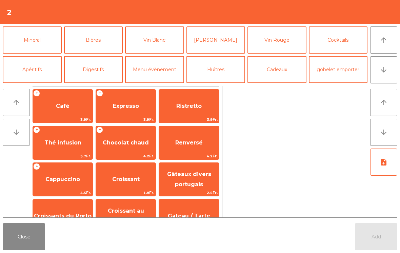
click at [89, 41] on button "Bières" at bounding box center [93, 39] width 59 height 27
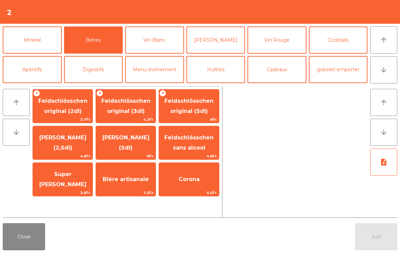
click at [20, 235] on button "Close" at bounding box center [24, 236] width 42 height 27
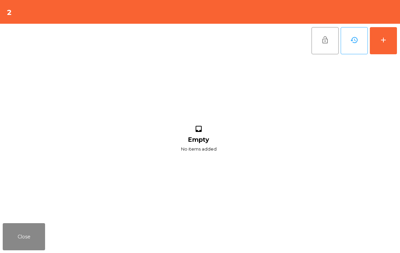
click at [22, 223] on button "Close" at bounding box center [24, 236] width 42 height 27
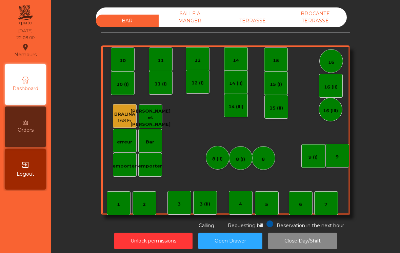
click at [314, 247] on button "Close Day/Shift" at bounding box center [302, 241] width 69 height 17
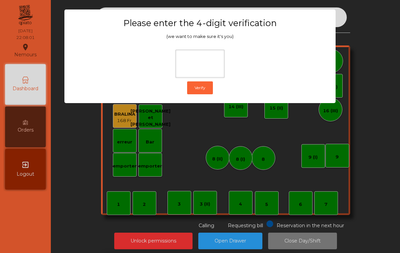
click at [371, 83] on ngb-modal-window "Please enter the 4-digit verification (we want to make sure it's you) Verify" at bounding box center [200, 126] width 380 height 253
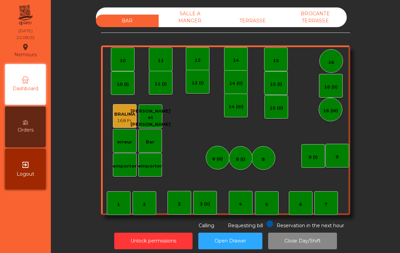
click at [251, 26] on div "TERRASSE" at bounding box center [252, 21] width 63 height 13
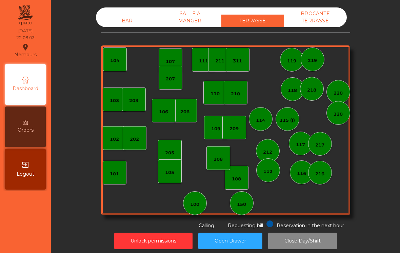
click at [127, 20] on div "BAR" at bounding box center [127, 21] width 63 height 13
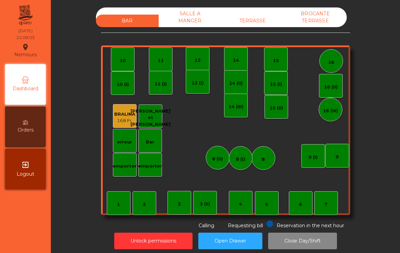
click at [322, 238] on button "Close Day/Shift" at bounding box center [302, 241] width 69 height 17
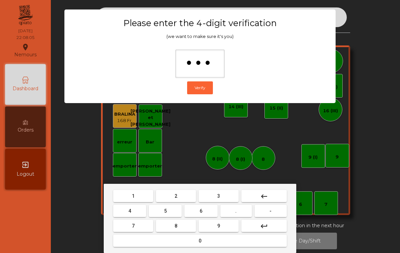
type input "****"
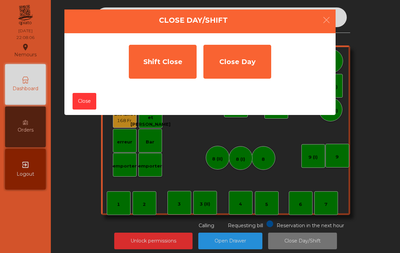
click at [158, 62] on div "Shift Close" at bounding box center [163, 62] width 68 height 34
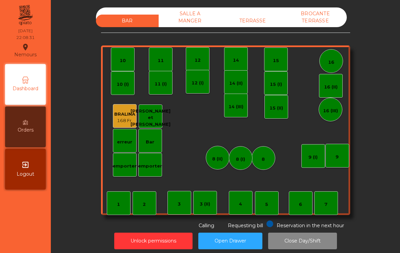
click at [186, 21] on div "SALLE A MANGER" at bounding box center [190, 17] width 63 height 20
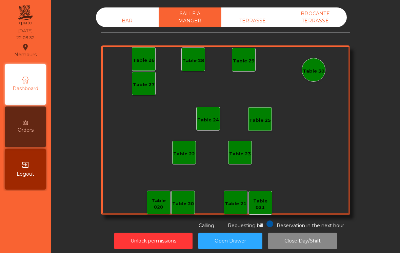
click at [269, 23] on div "TERRASSE" at bounding box center [252, 21] width 63 height 13
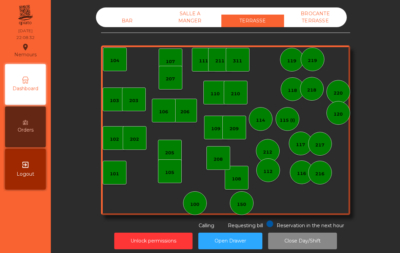
click at [323, 21] on div "BROCANTE TERRASSE" at bounding box center [315, 17] width 63 height 20
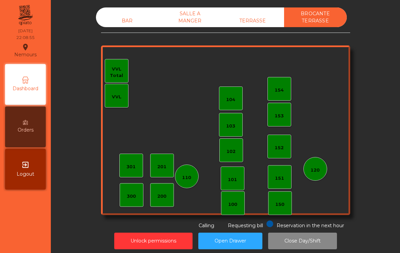
click at [301, 245] on button "Close Day/Shift" at bounding box center [302, 241] width 69 height 17
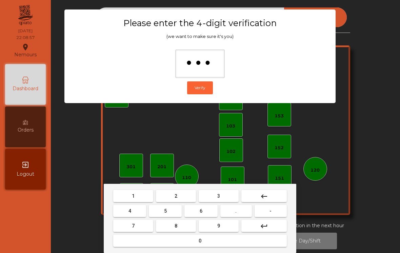
type input "****"
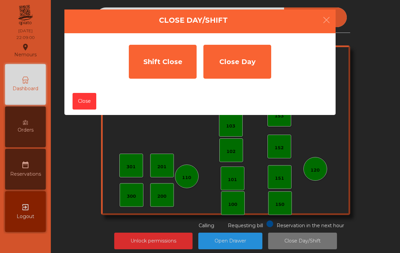
click at [245, 62] on div "Close Day" at bounding box center [237, 62] width 68 height 34
